Goal: Entertainment & Leisure: Browse casually

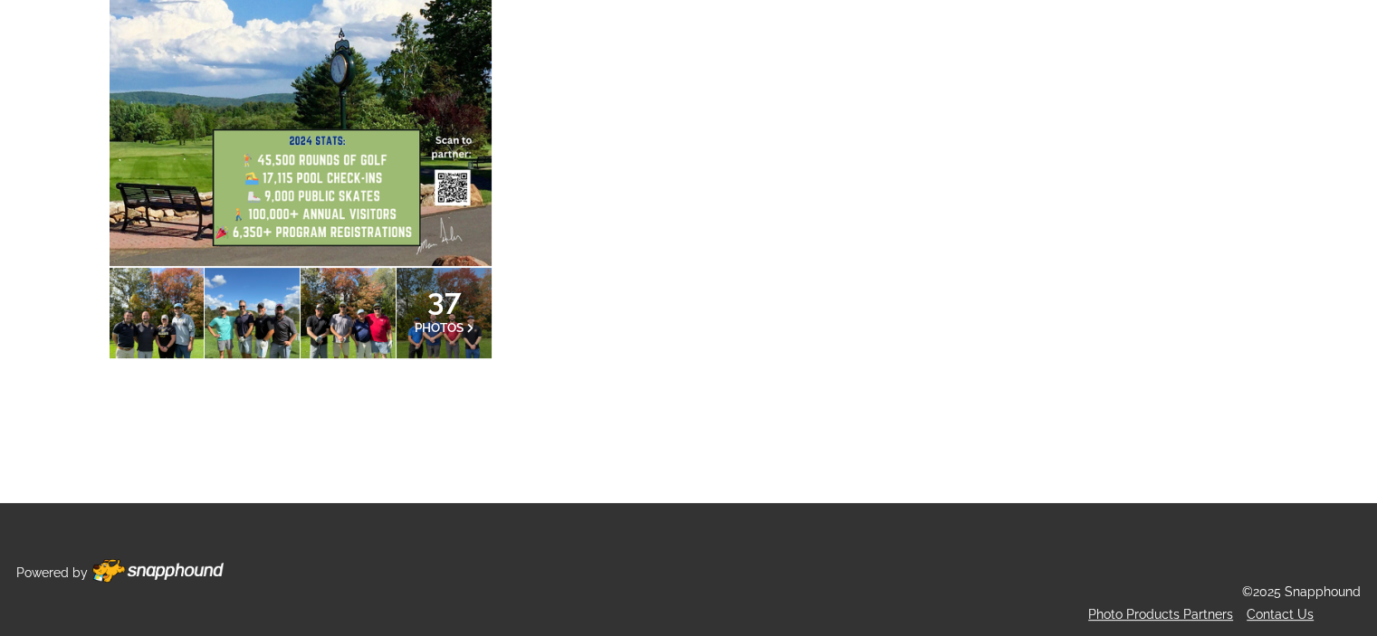
scroll to position [456, 0]
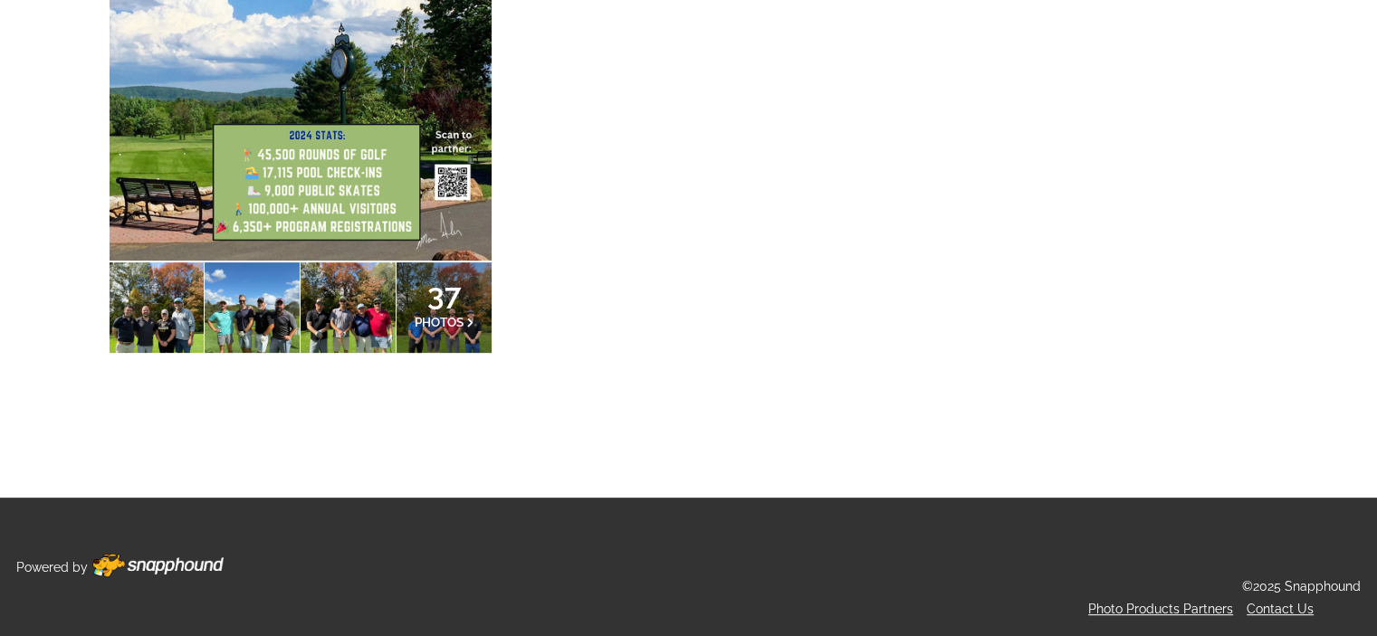
click at [445, 289] on span "37" at bounding box center [445, 294] width 60 height 11
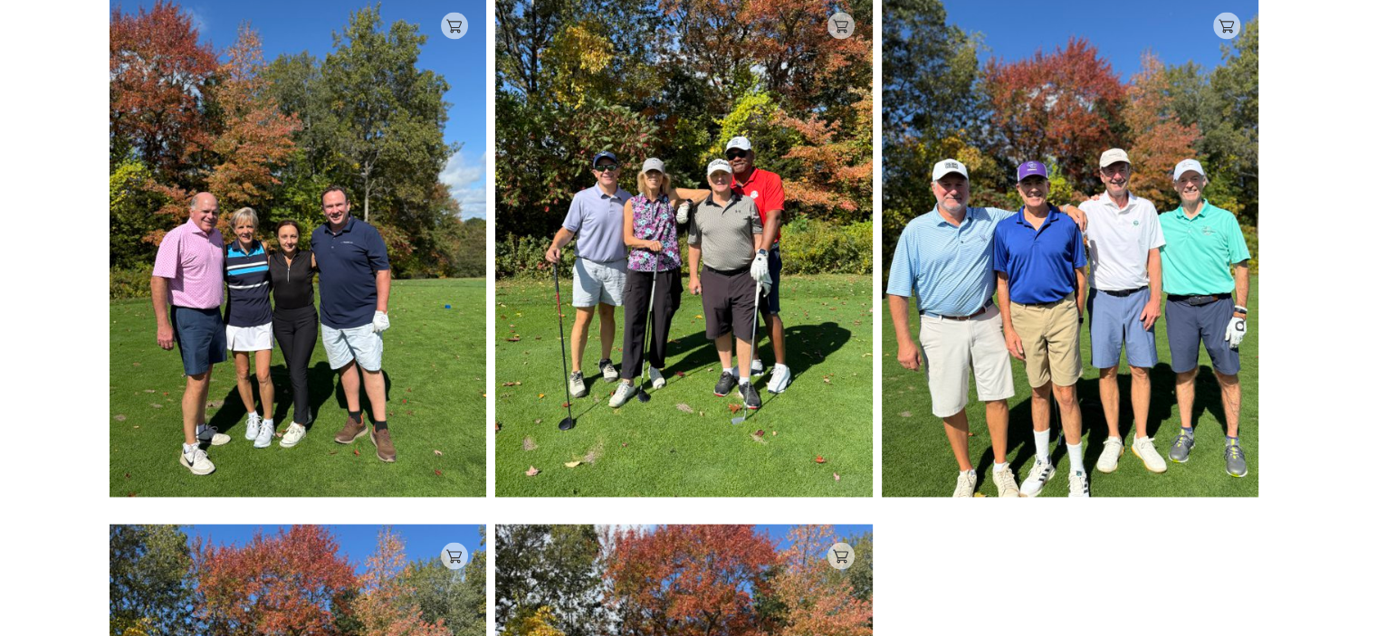
scroll to position [3078, 0]
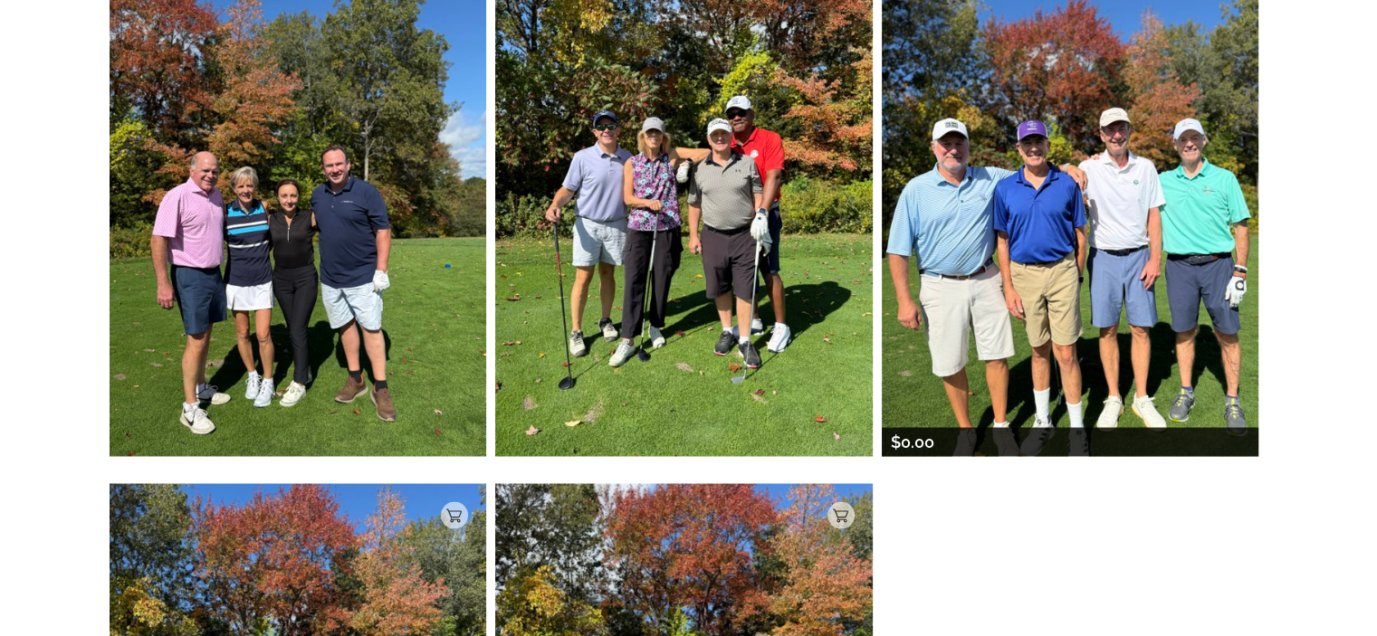
click at [1064, 197] on img at bounding box center [1071, 204] width 378 height 503
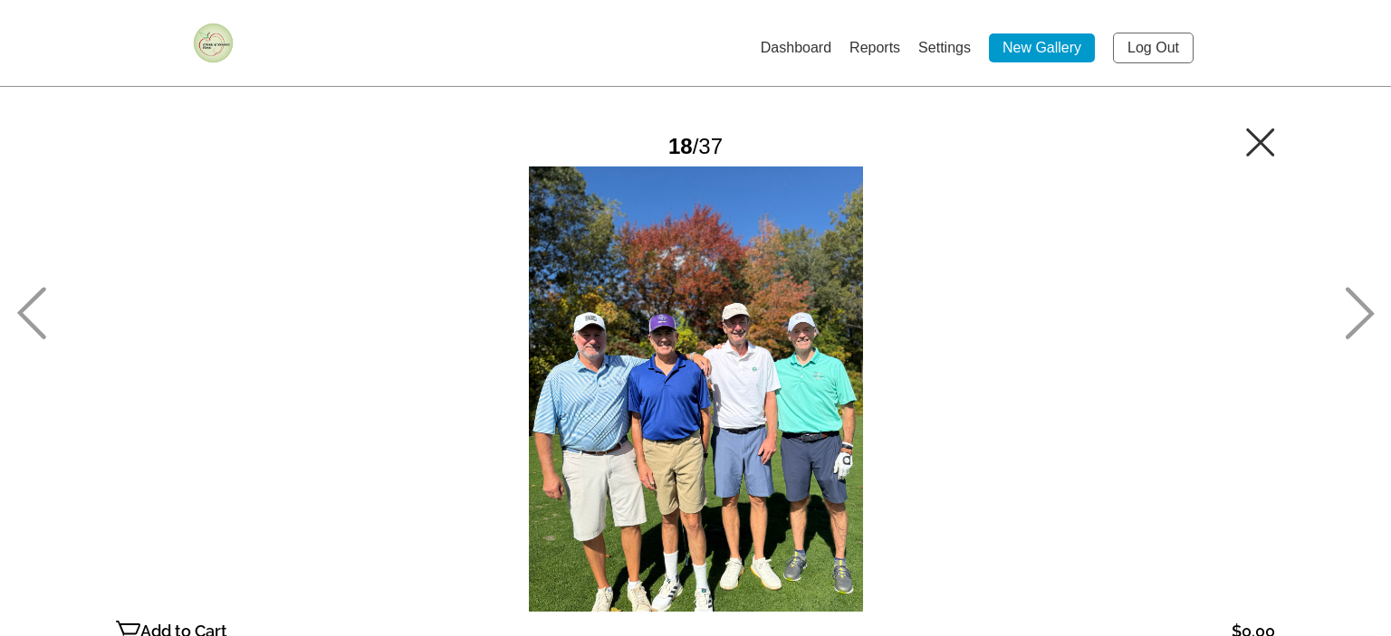
click at [679, 323] on div at bounding box center [695, 389] width 1159 height 445
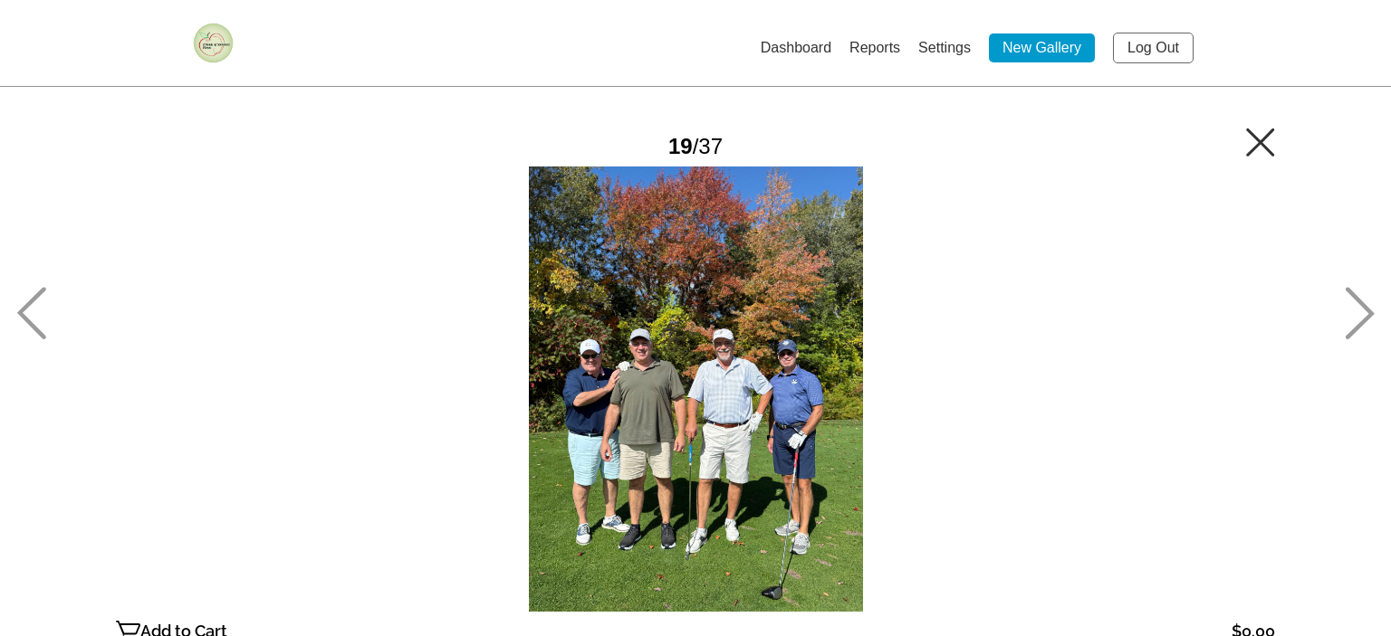
click at [679, 323] on div at bounding box center [695, 389] width 1159 height 445
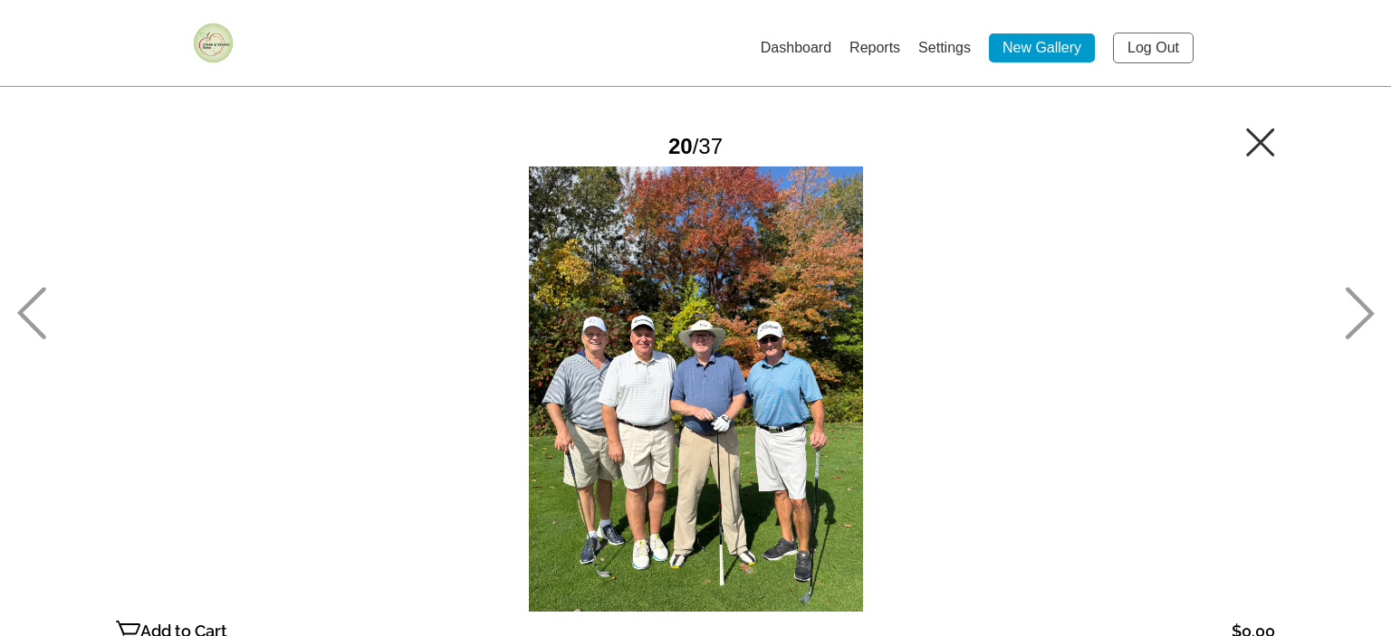
click at [31, 306] on icon at bounding box center [31, 313] width 30 height 53
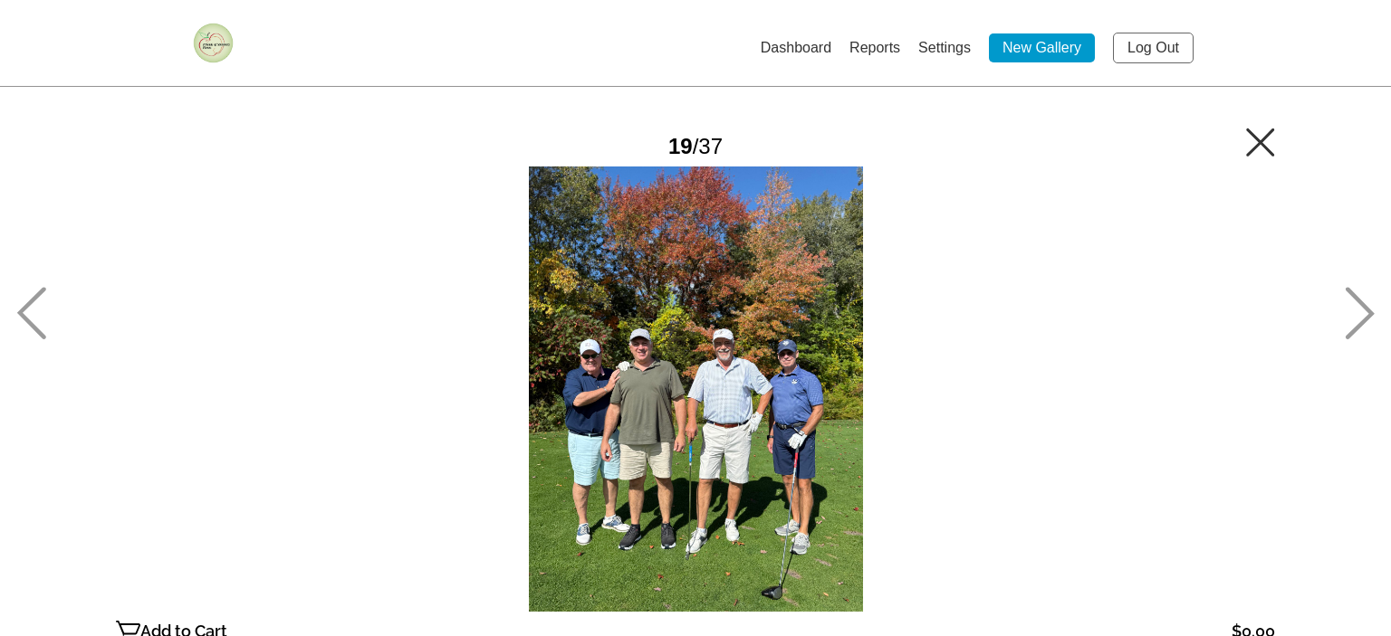
click at [31, 306] on icon at bounding box center [31, 313] width 30 height 53
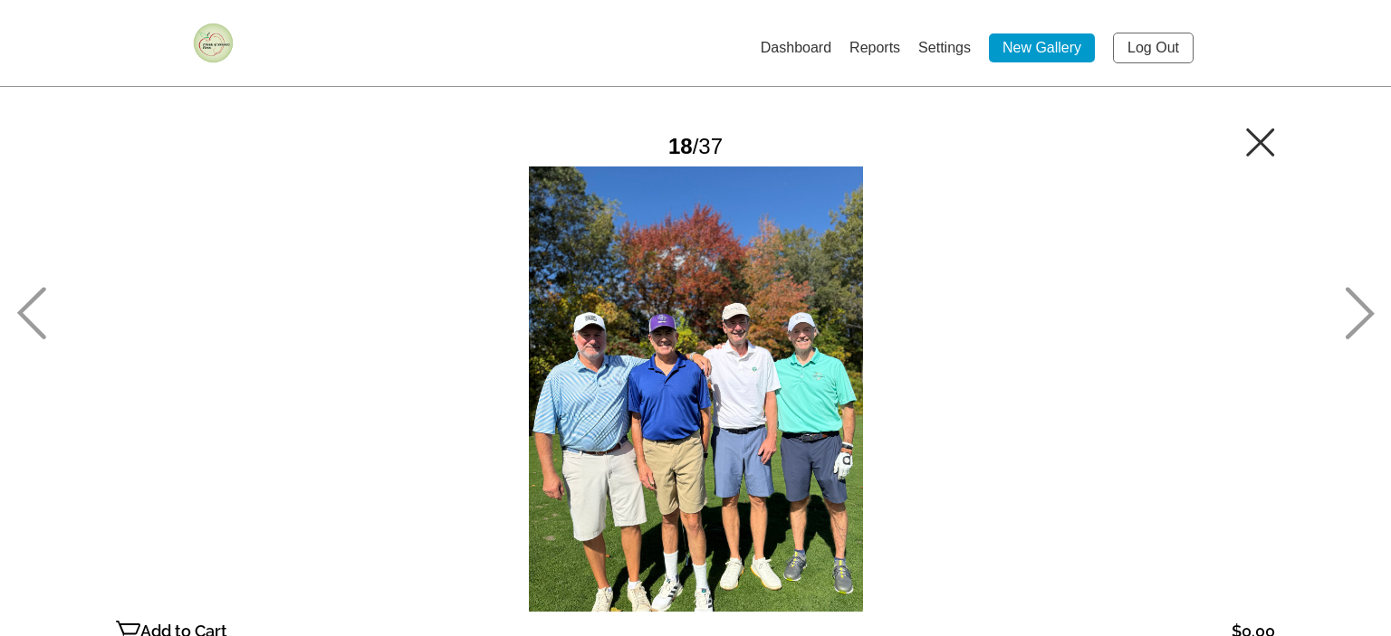
click at [1254, 137] on icon at bounding box center [1260, 142] width 28 height 28
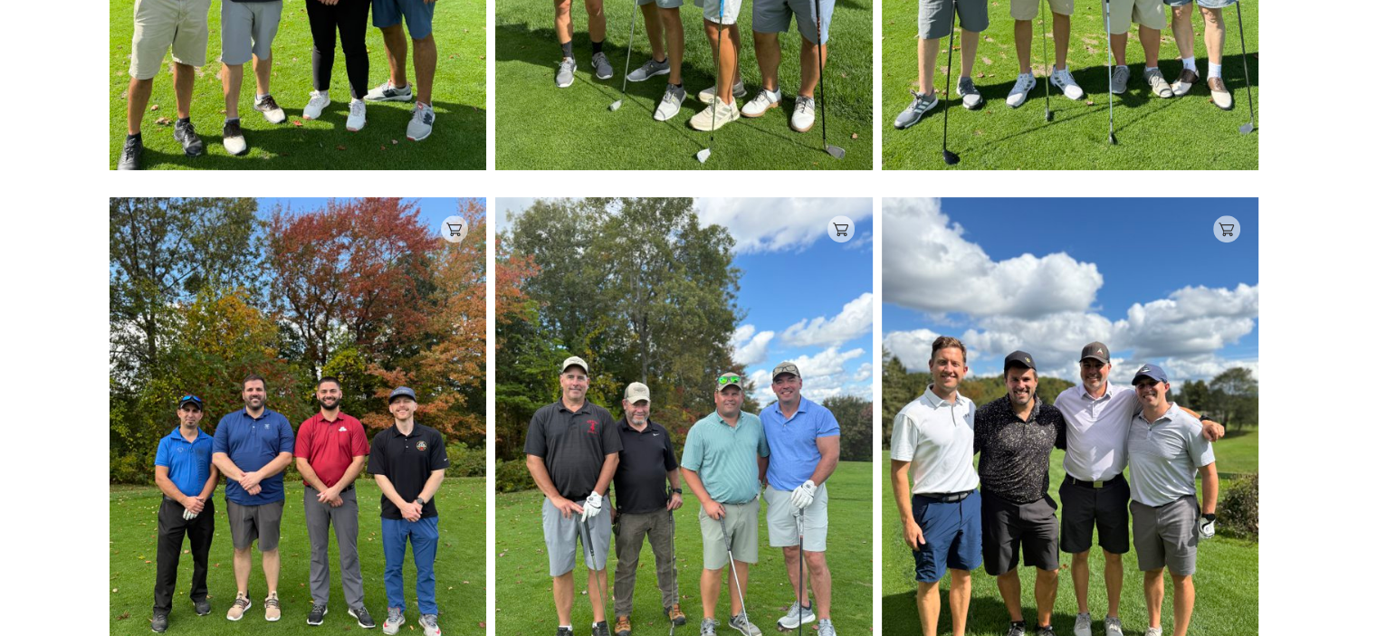
scroll to position [728, 0]
